Goal: Use online tool/utility: Utilize a website feature to perform a specific function

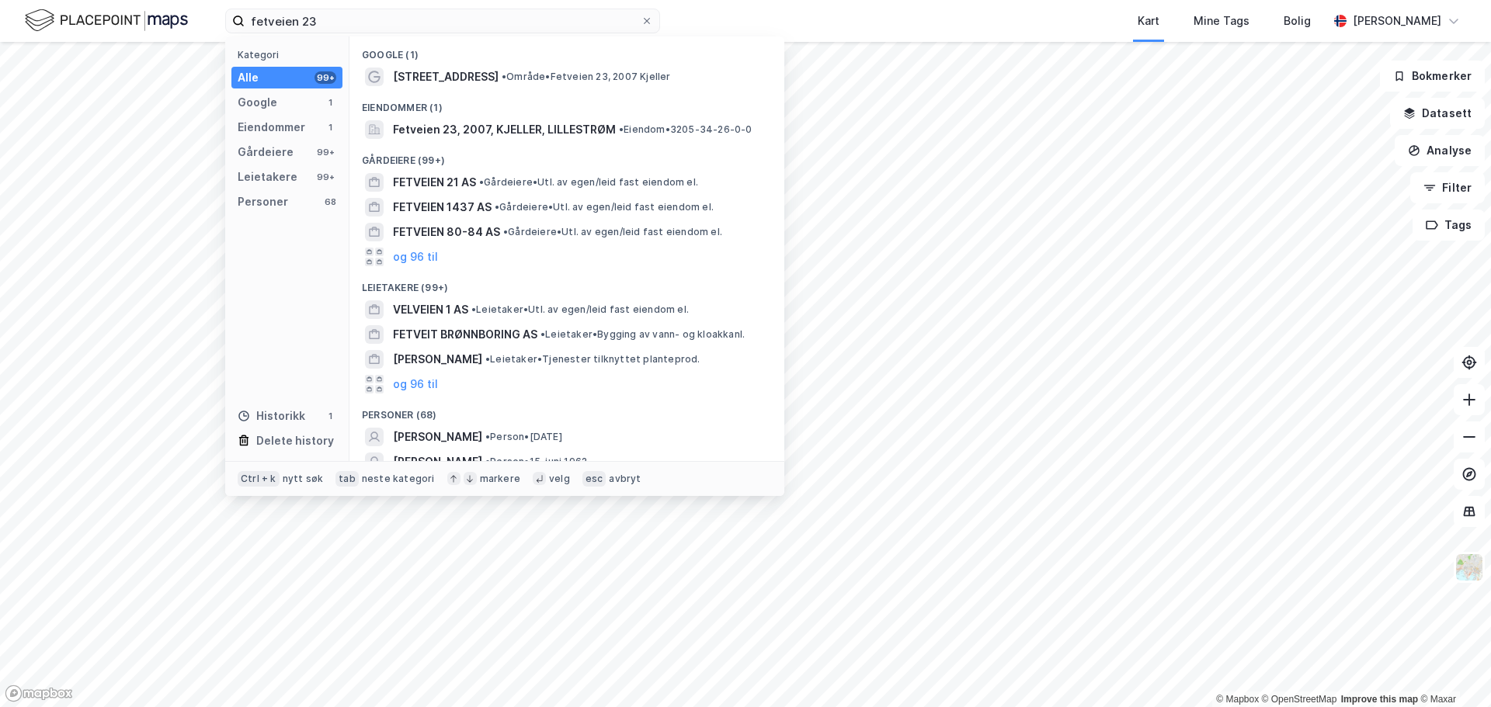
click at [109, 13] on img at bounding box center [106, 20] width 163 height 27
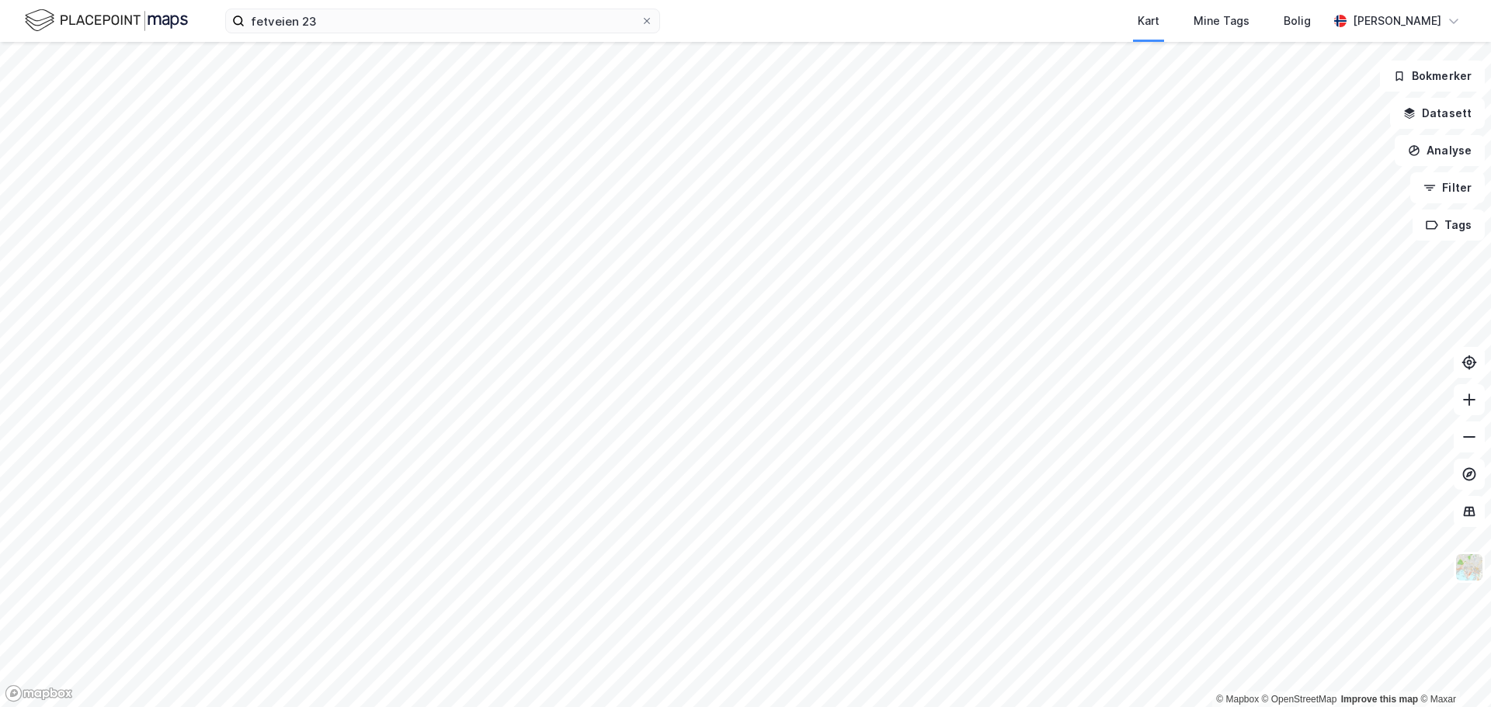
click at [102, 27] on img at bounding box center [106, 20] width 163 height 27
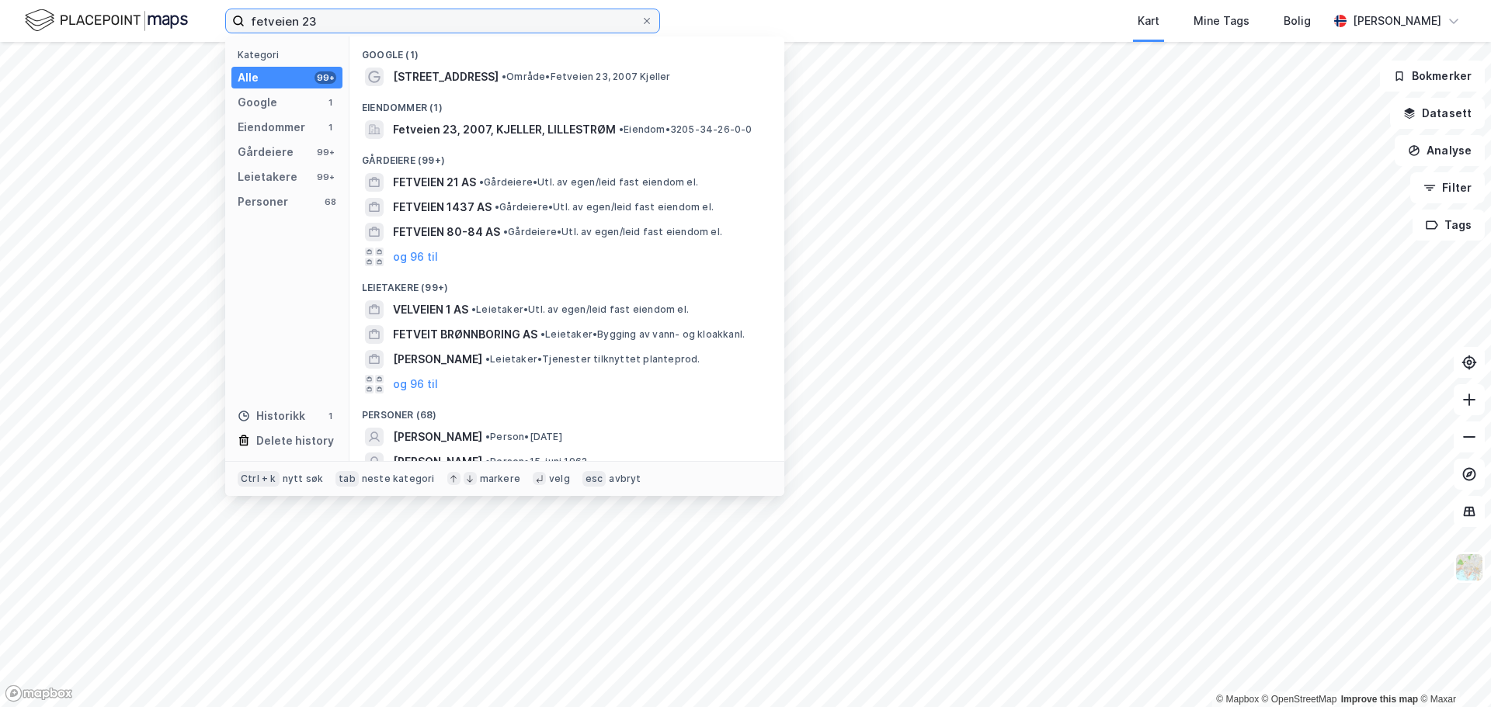
click at [392, 22] on input "fetveien 23" at bounding box center [443, 20] width 396 height 23
click at [391, 22] on input "fetveien 23" at bounding box center [443, 20] width 396 height 23
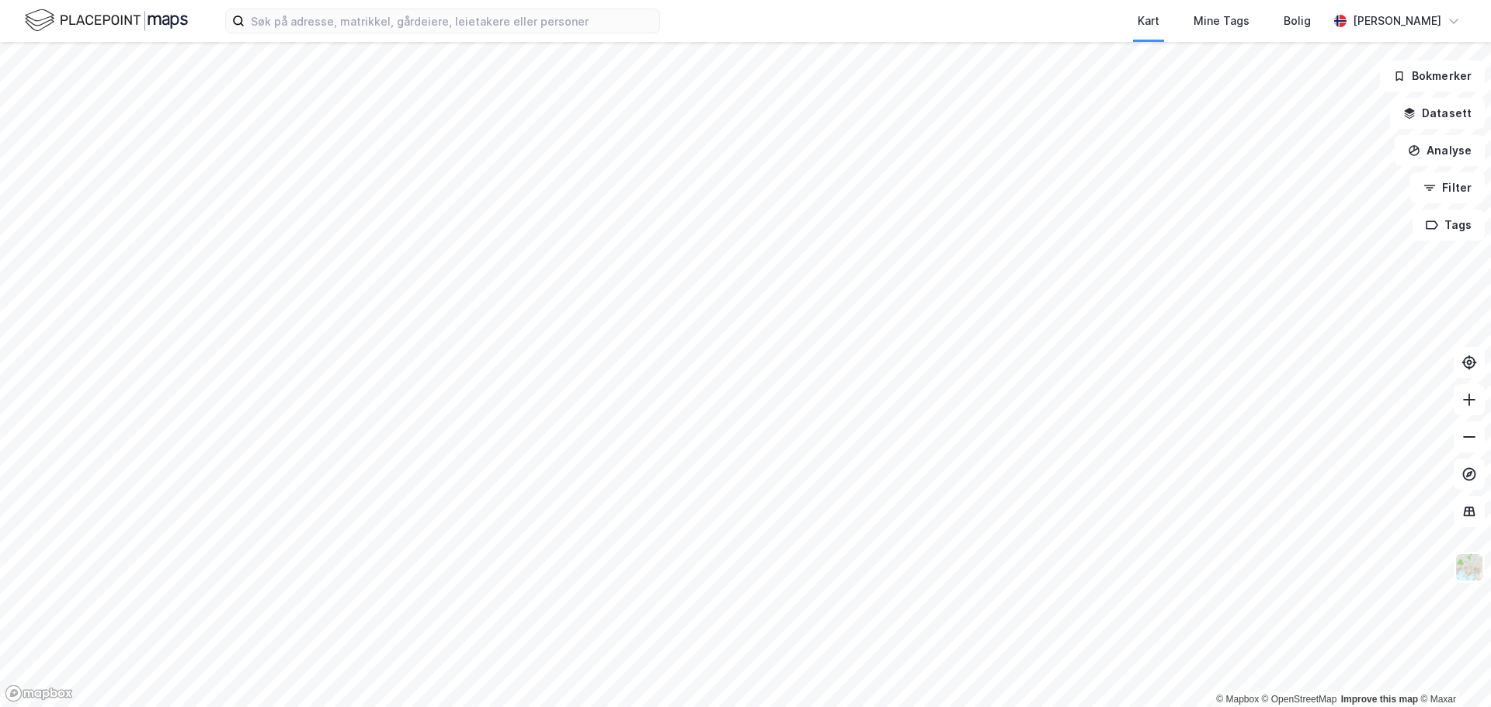
click at [105, 19] on img at bounding box center [106, 20] width 163 height 27
click at [1450, 155] on button "Analyse" at bounding box center [1440, 150] width 90 height 31
click at [1304, 160] on div "Mål avstand" at bounding box center [1295, 152] width 179 height 26
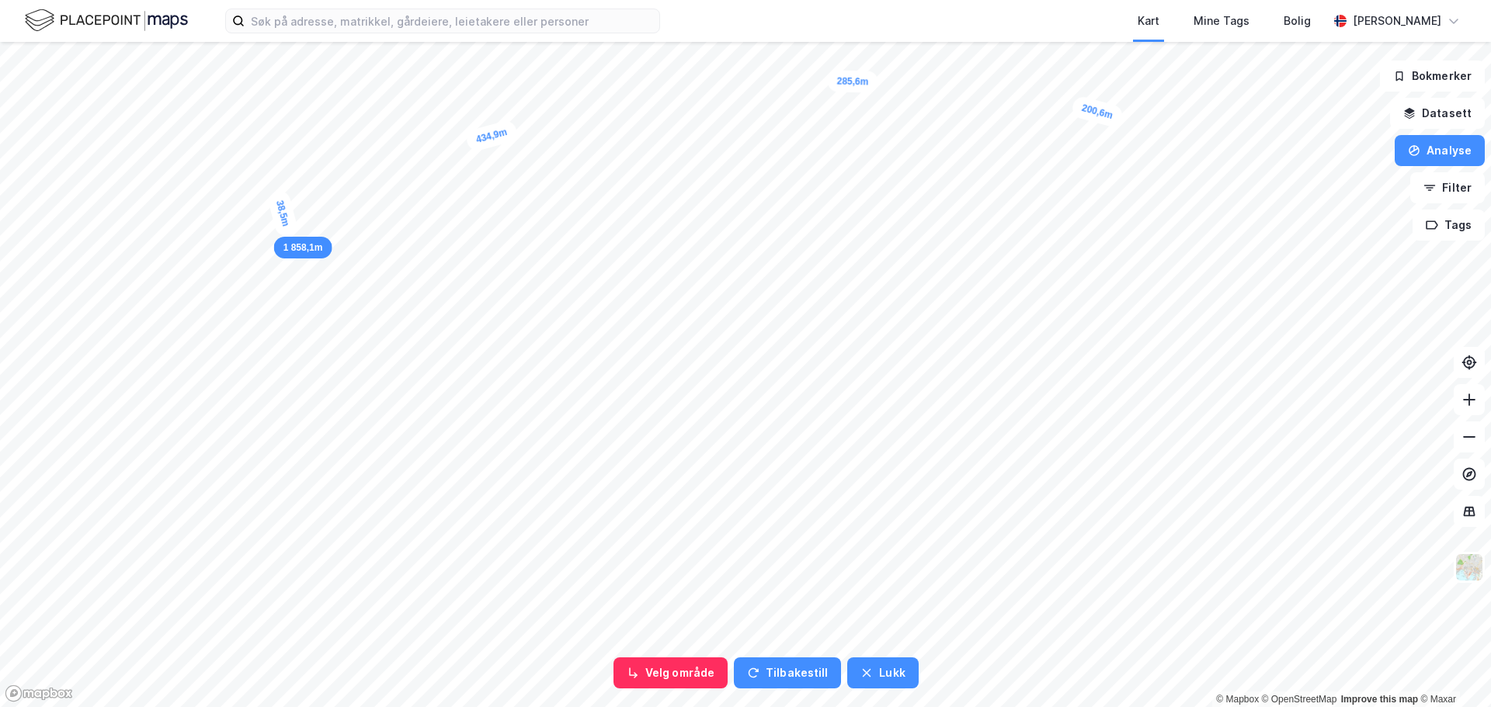
click at [287, 233] on div "38,5m" at bounding box center [282, 213] width 33 height 49
click at [999, 270] on div "9,1m" at bounding box center [995, 274] width 43 height 44
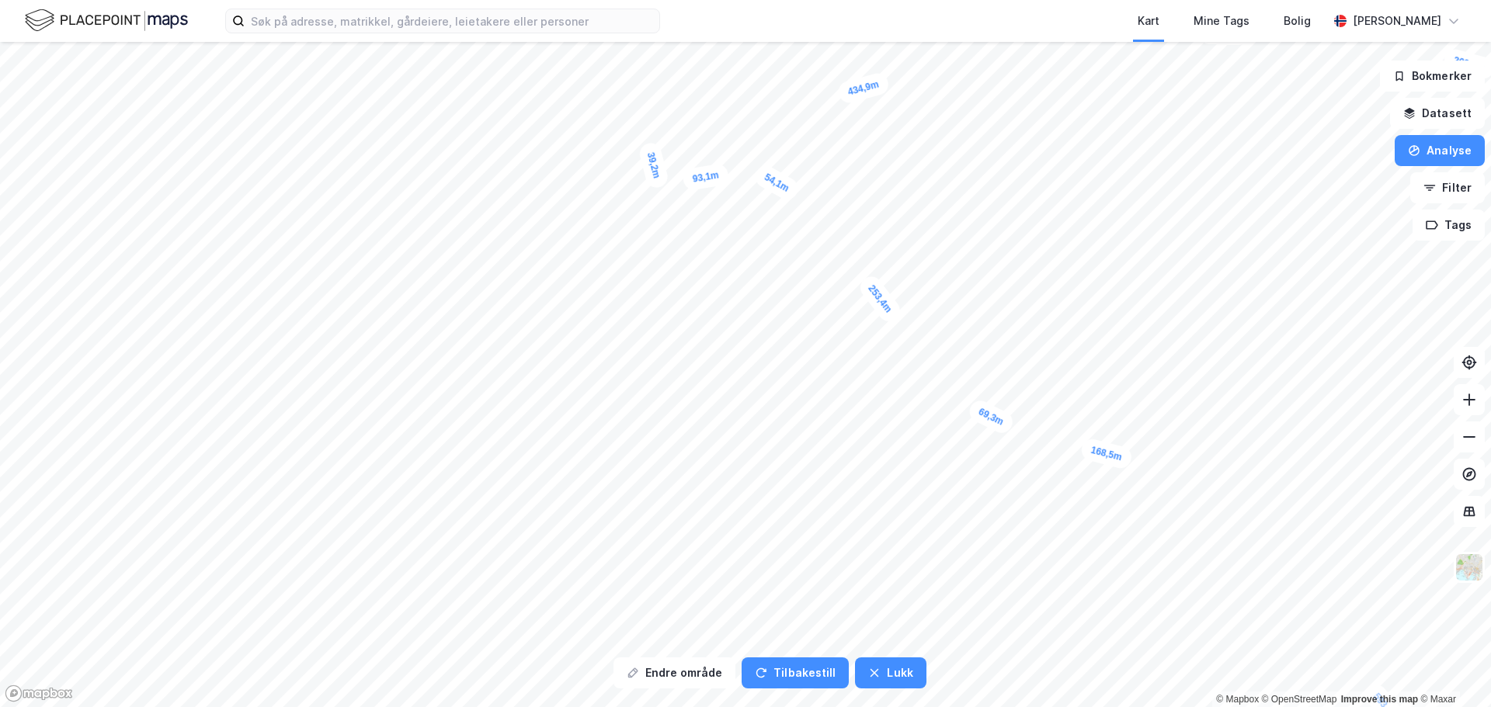
drag, startPoint x: 761, startPoint y: 120, endPoint x: 705, endPoint y: 181, distance: 83.0
click at [705, 181] on div "93,1m" at bounding box center [706, 177] width 48 height 29
drag, startPoint x: 704, startPoint y: 172, endPoint x: 668, endPoint y: 206, distance: 50.0
click at [668, 206] on div "93,1m" at bounding box center [667, 209] width 48 height 29
click at [666, 212] on div "93,1m" at bounding box center [667, 209] width 48 height 29
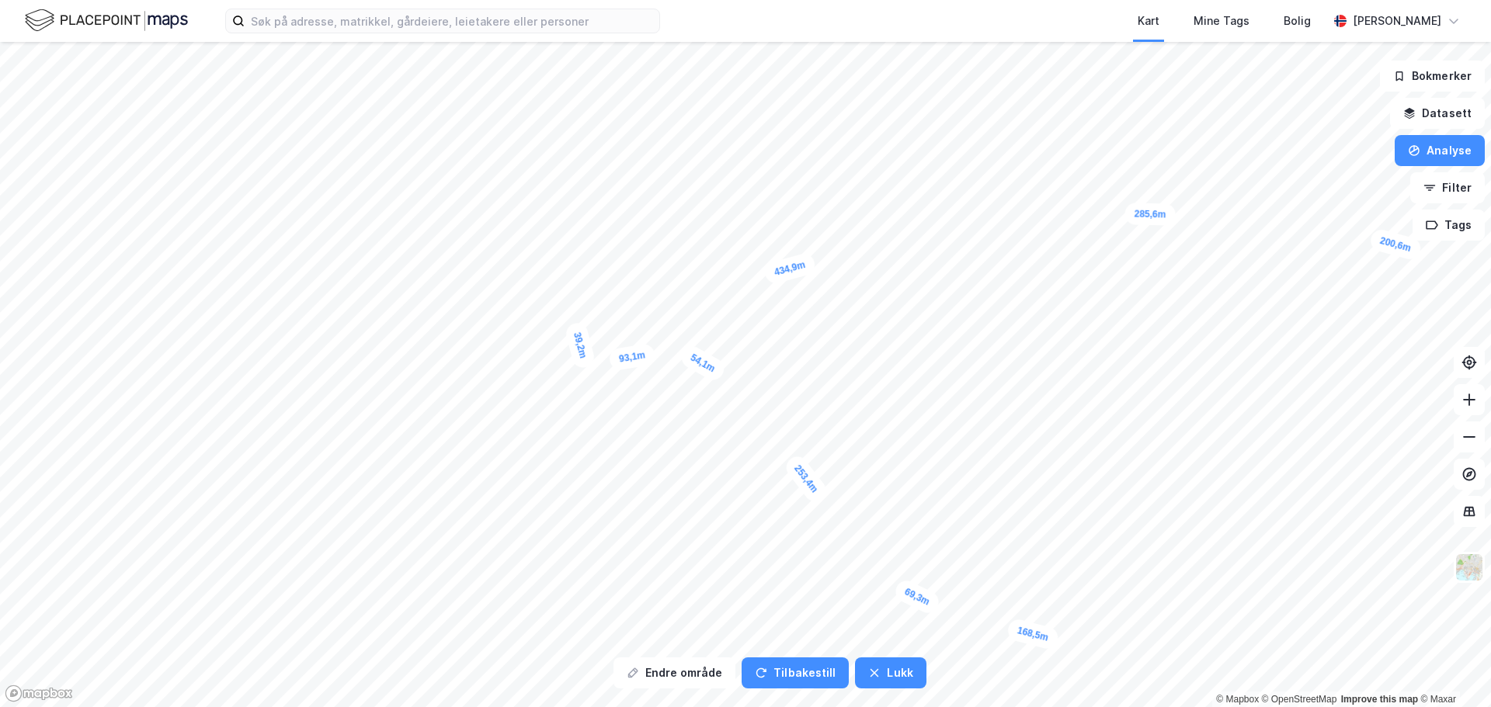
drag, startPoint x: 666, startPoint y: 209, endPoint x: 629, endPoint y: 283, distance: 82.7
drag, startPoint x: 638, startPoint y: 360, endPoint x: 665, endPoint y: 196, distance: 166.1
click at [679, 676] on button "Endre område" at bounding box center [674, 673] width 122 height 31
click at [676, 672] on button "Endre område" at bounding box center [674, 673] width 122 height 31
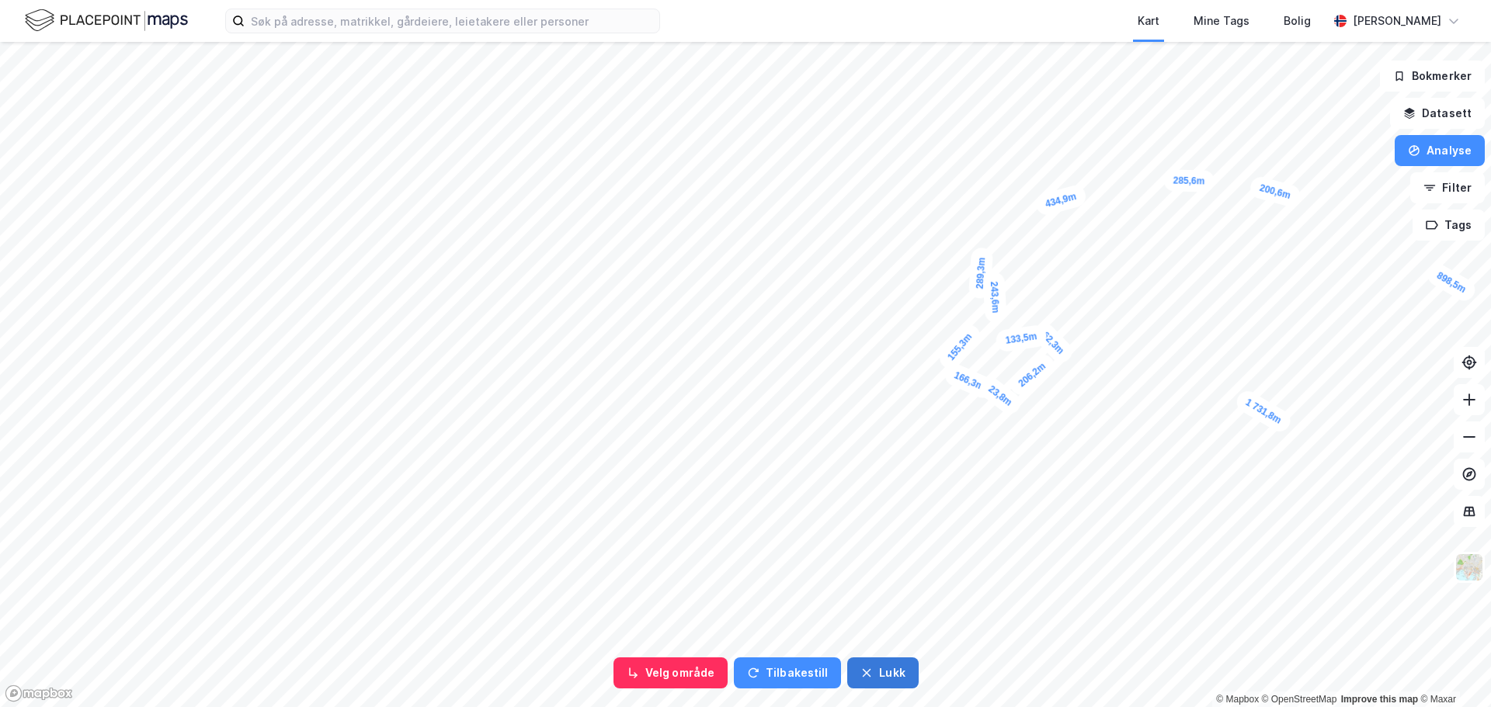
click at [882, 681] on button "Lukk" at bounding box center [882, 673] width 71 height 31
